Goal: Transaction & Acquisition: Download file/media

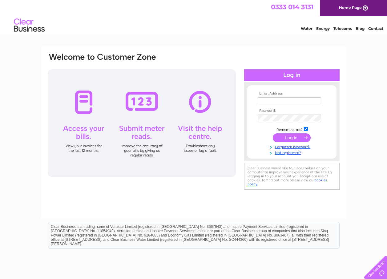
type input "DAYTODAYST@GMAIL.COM"
click at [292, 140] on input "submit" at bounding box center [292, 137] width 38 height 9
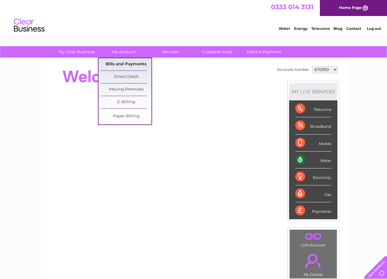
click at [127, 63] on link "Bills and Payments" at bounding box center [126, 64] width 51 height 12
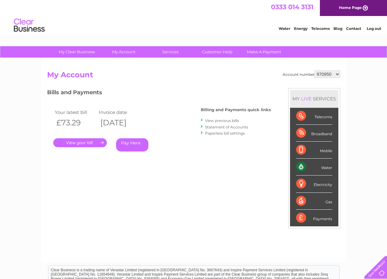
click at [336, 74] on select "970950 1105311" at bounding box center [328, 74] width 26 height 7
select select "1105311"
click at [315, 71] on select "970950 1105311" at bounding box center [328, 74] width 26 height 7
click at [92, 144] on link "." at bounding box center [80, 142] width 54 height 9
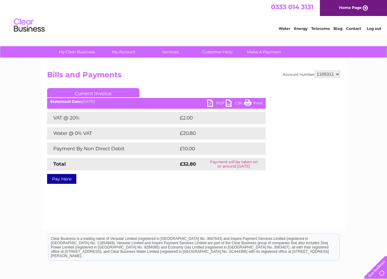
click at [213, 105] on link "PDF" at bounding box center [216, 103] width 18 height 9
click at [337, 74] on select "970950 1105311" at bounding box center [328, 74] width 26 height 7
select select "970950"
click at [315, 71] on select "970950 1105311" at bounding box center [328, 74] width 26 height 7
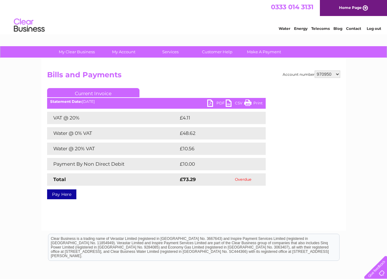
click at [336, 73] on select "970950 1105311" at bounding box center [328, 74] width 26 height 7
select select "1105311"
click at [315, 71] on select "970950 1105311" at bounding box center [328, 74] width 26 height 7
